Goal: Task Accomplishment & Management: Use online tool/utility

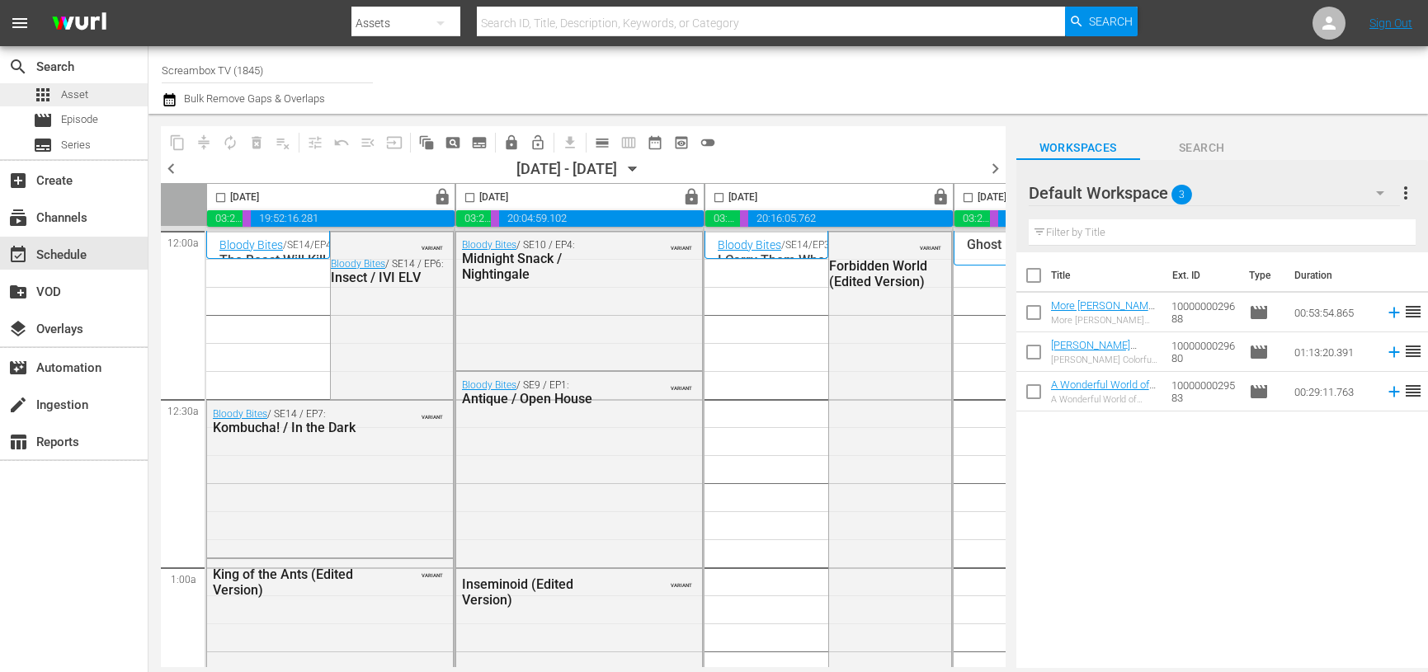
click at [66, 101] on span "Asset" at bounding box center [74, 95] width 27 height 16
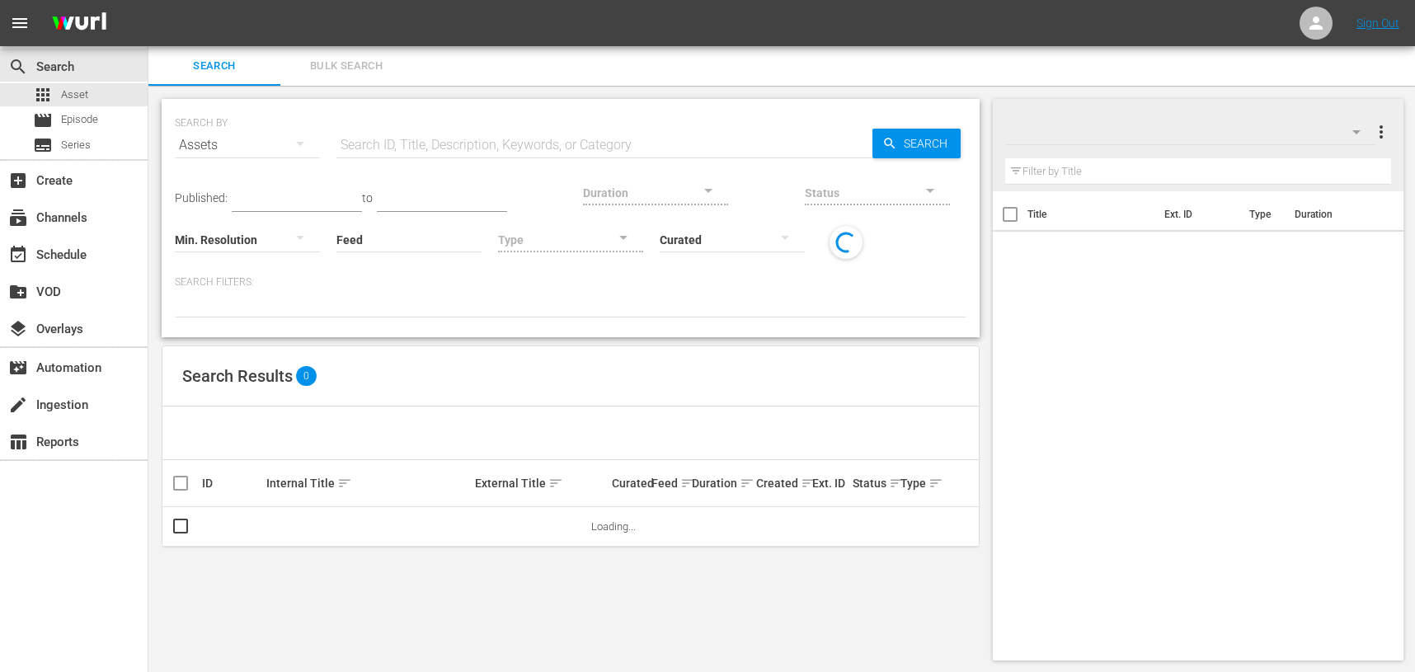
click at [404, 139] on input "text" at bounding box center [605, 145] width 536 height 40
paste input "1000000057685"
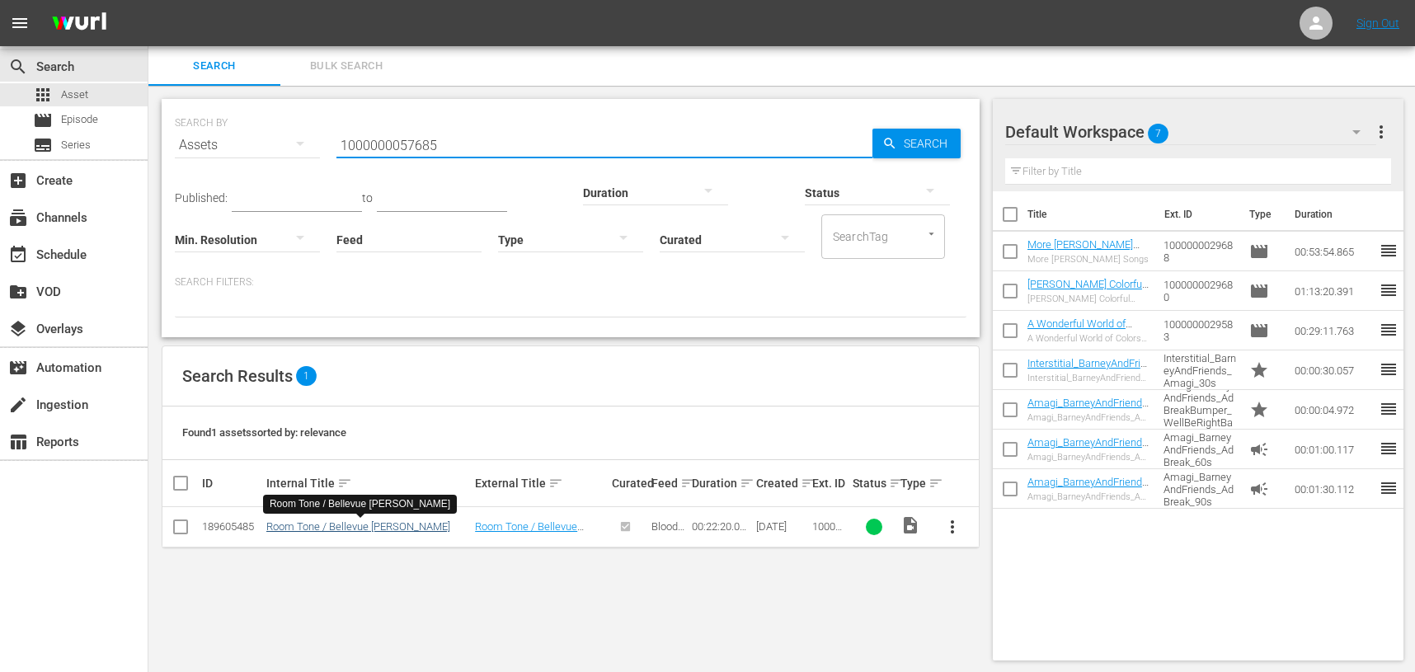
type input "1000000057685"
click at [363, 525] on link "Room Tone / Bellevue [PERSON_NAME]" at bounding box center [358, 526] width 184 height 12
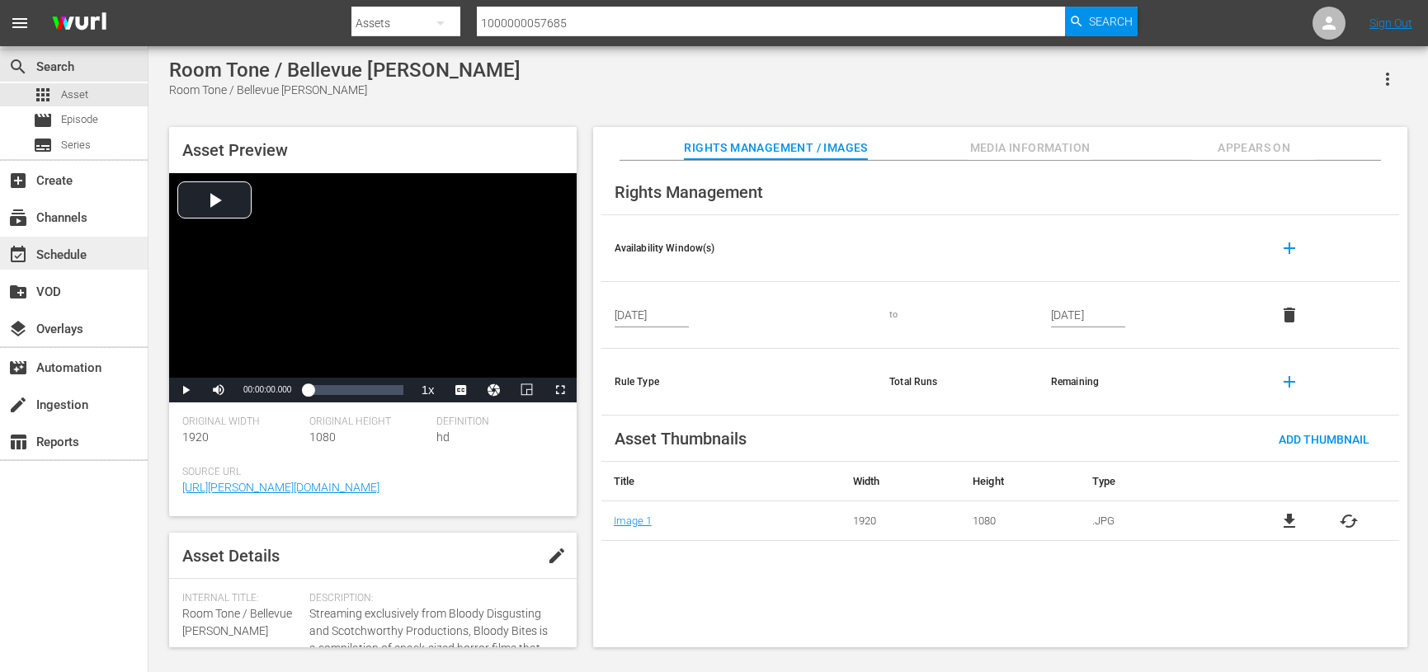
click at [49, 258] on div "event_available Schedule" at bounding box center [46, 252] width 92 height 15
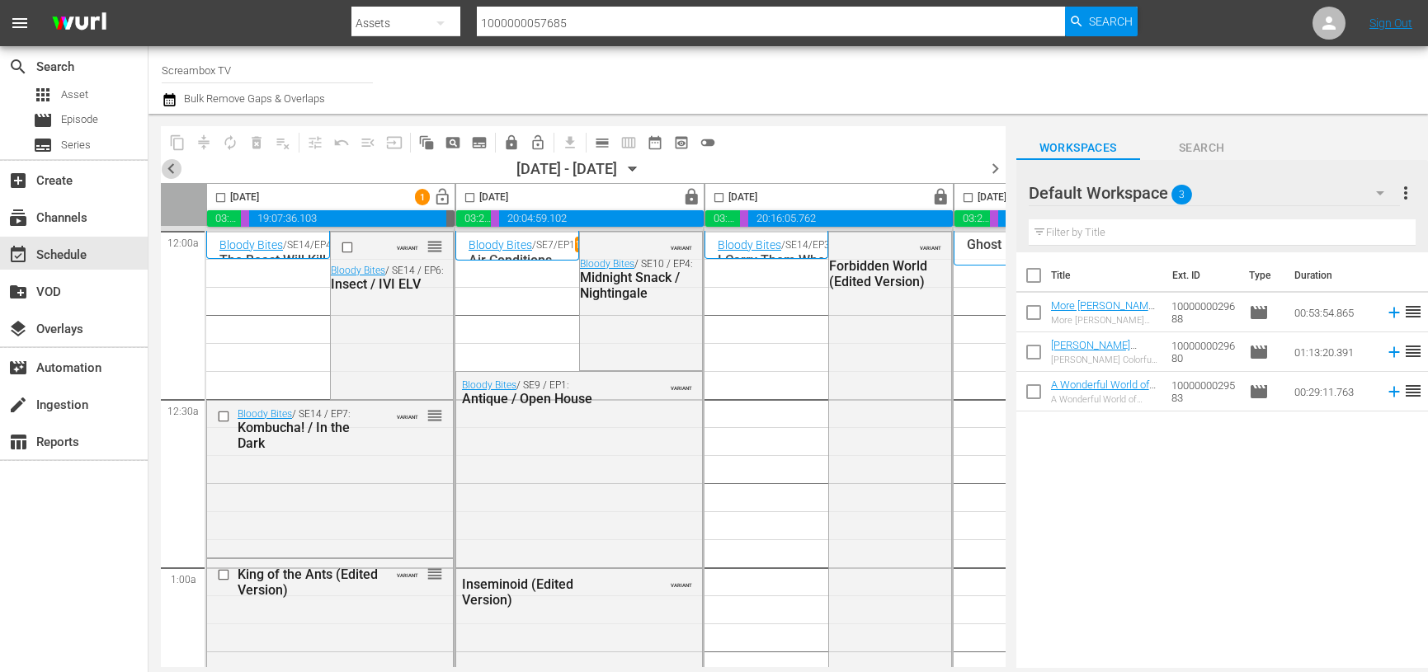
click at [163, 169] on span "chevron_left" at bounding box center [171, 168] width 21 height 21
